Goal: Information Seeking & Learning: Learn about a topic

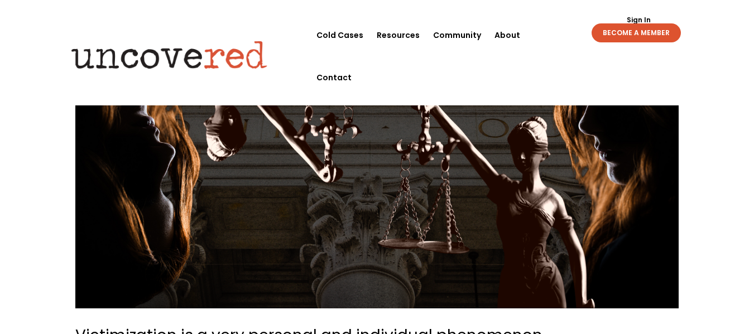
scroll to position [59, 0]
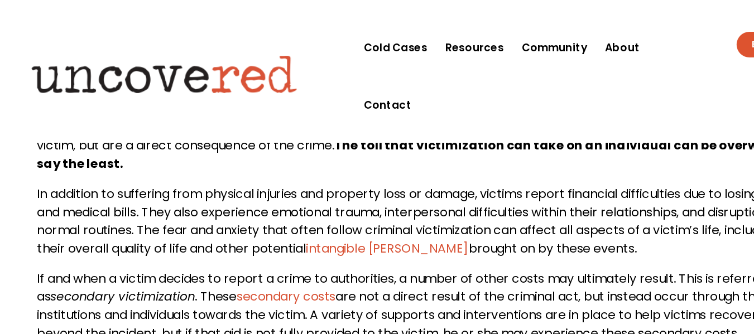
scroll to position [483, 0]
